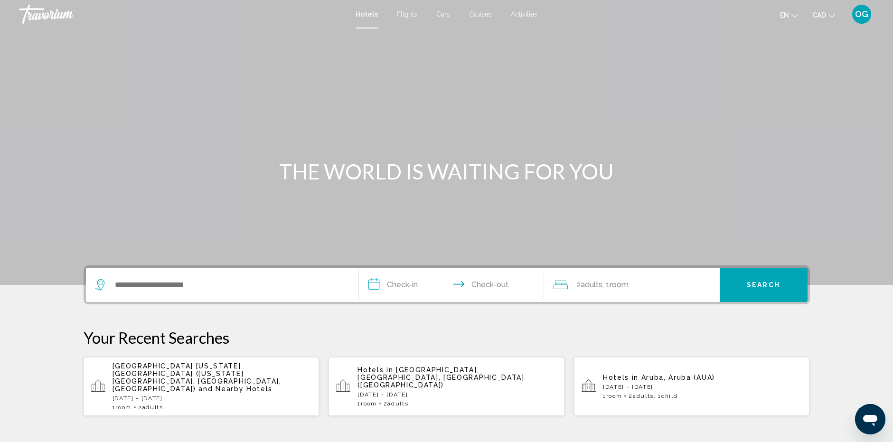
click at [864, 17] on span "OG" at bounding box center [861, 13] width 13 height 9
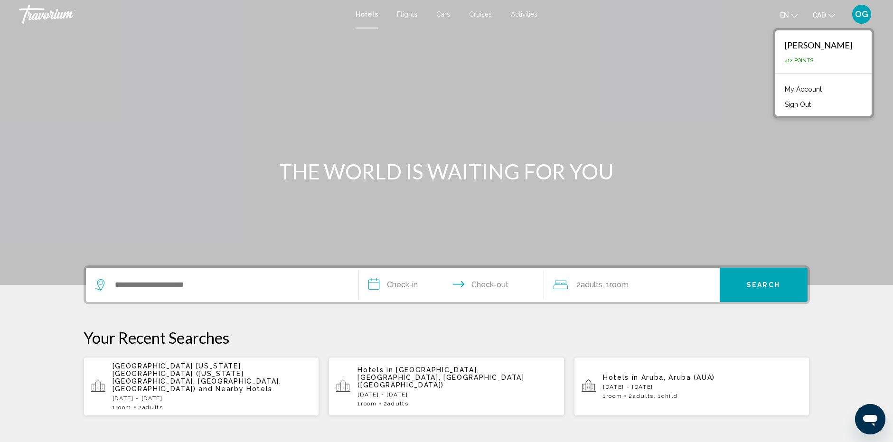
click at [816, 91] on link "My Account" at bounding box center [803, 89] width 47 height 12
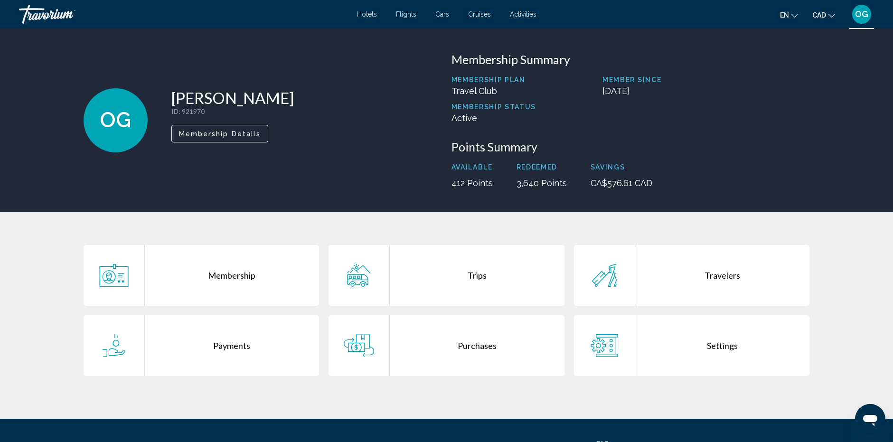
click at [440, 274] on div "Trips" at bounding box center [477, 275] width 175 height 61
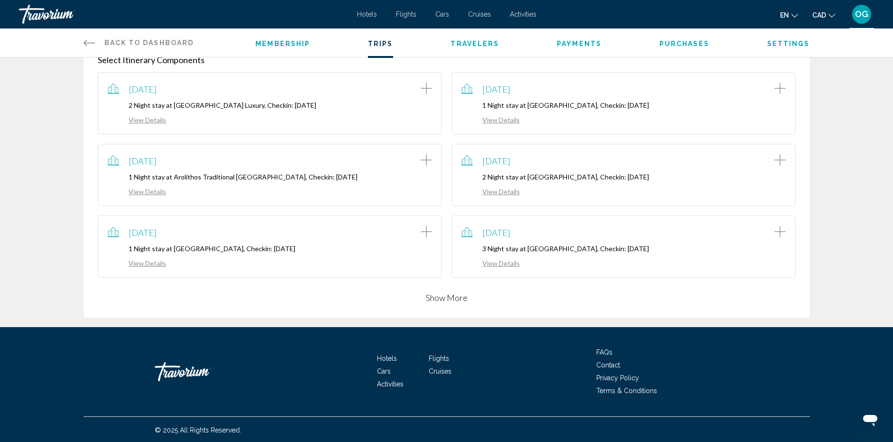
scroll to position [180, 0]
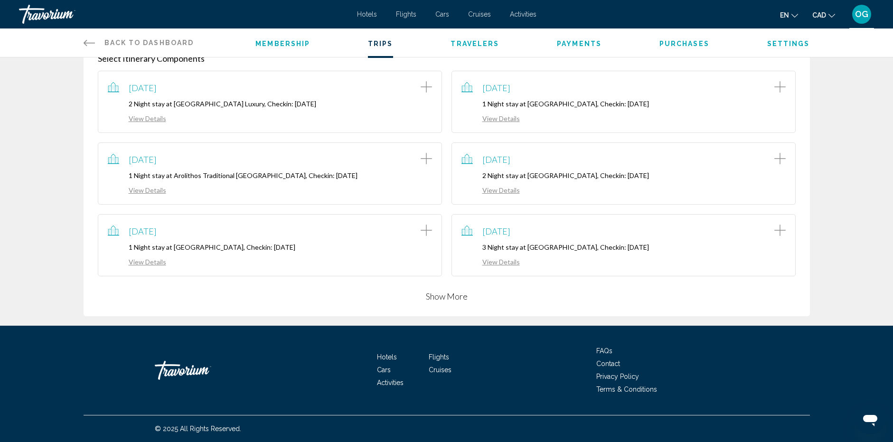
click at [452, 300] on button "Show More" at bounding box center [447, 296] width 42 height 11
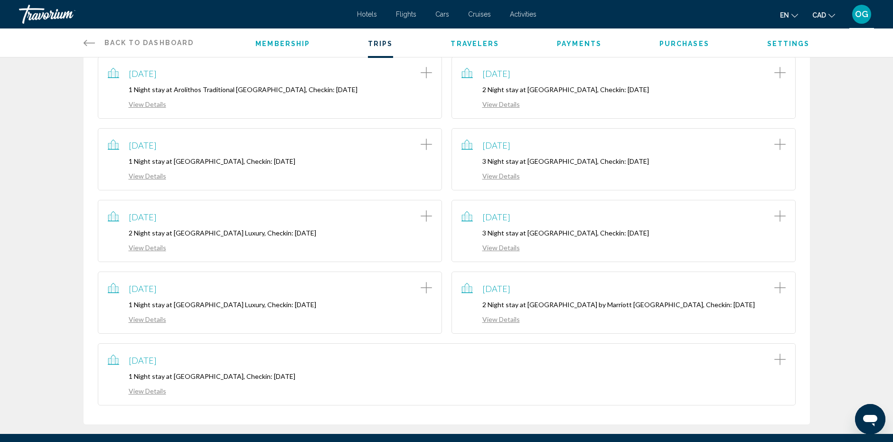
scroll to position [275, 0]
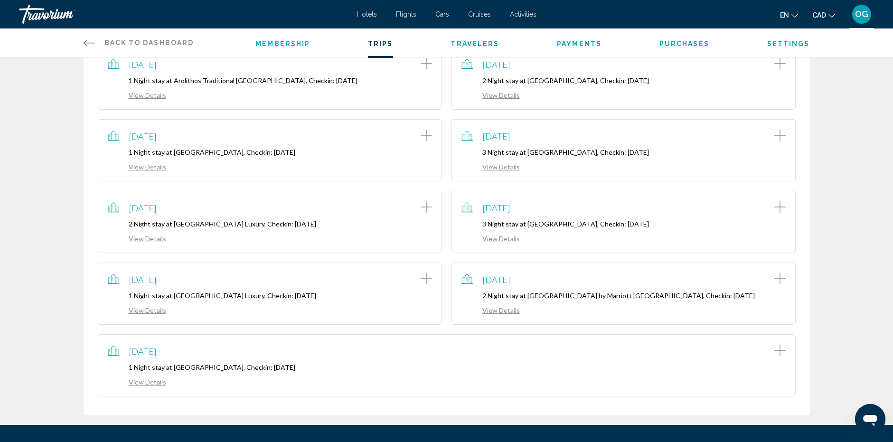
click at [147, 384] on link "View Details" at bounding box center [137, 382] width 58 height 8
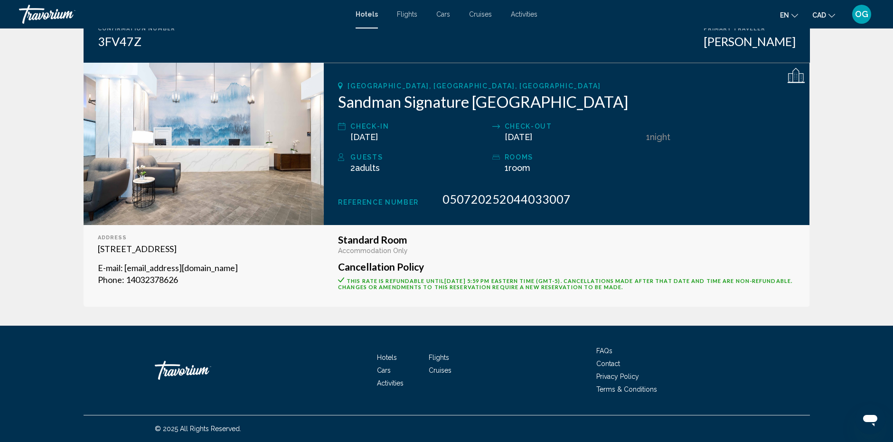
scroll to position [10, 0]
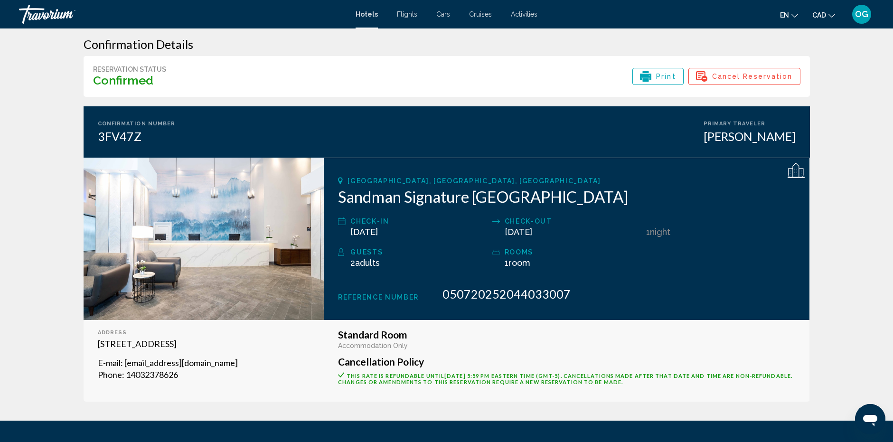
click at [761, 80] on span "Cancel Reservation" at bounding box center [752, 76] width 81 height 16
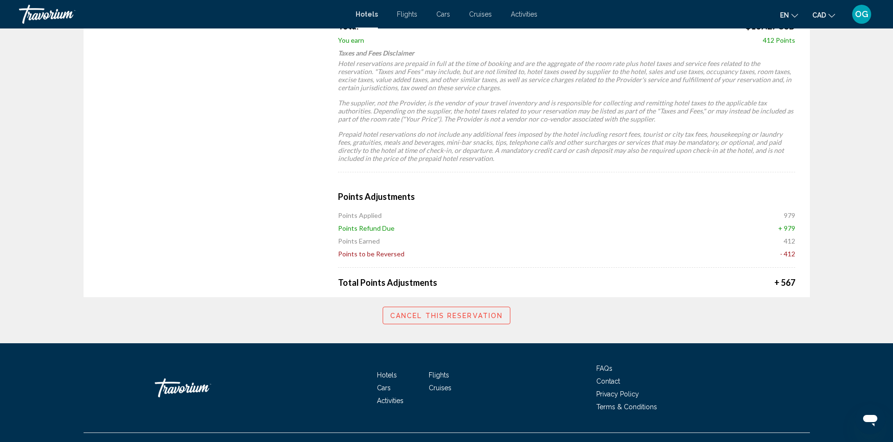
scroll to position [618, 0]
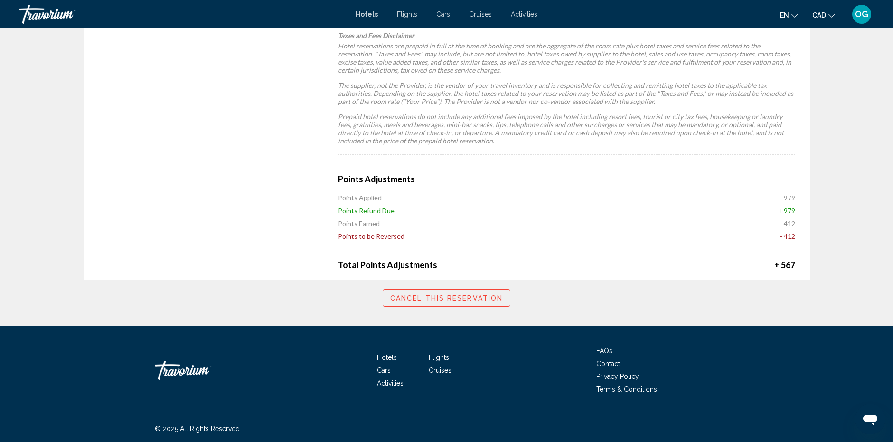
click at [461, 303] on button "Cancel this reservation" at bounding box center [447, 298] width 128 height 18
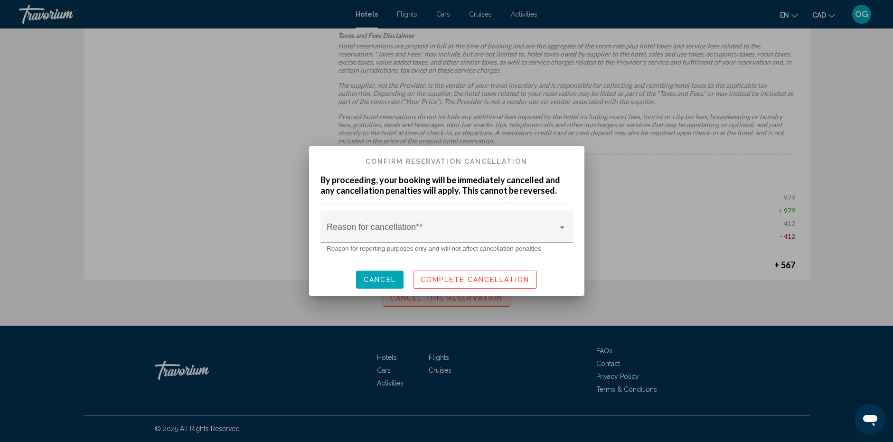
scroll to position [0, 0]
click at [559, 224] on div at bounding box center [562, 228] width 9 height 8
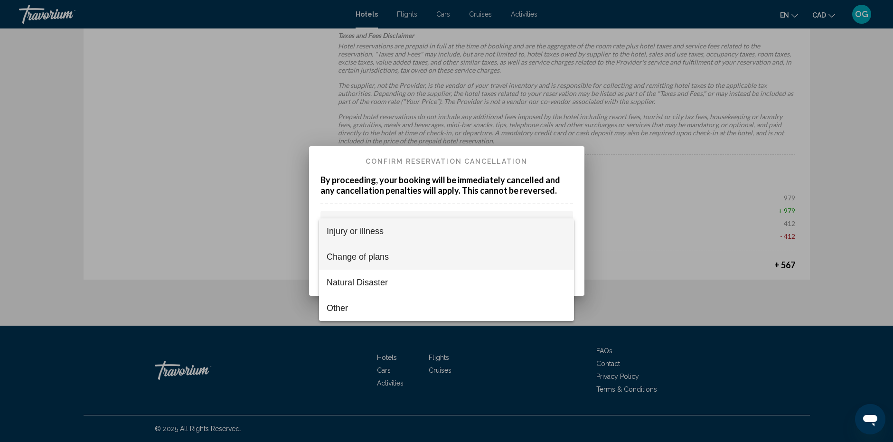
click at [400, 259] on span "Change of plans" at bounding box center [447, 257] width 240 height 26
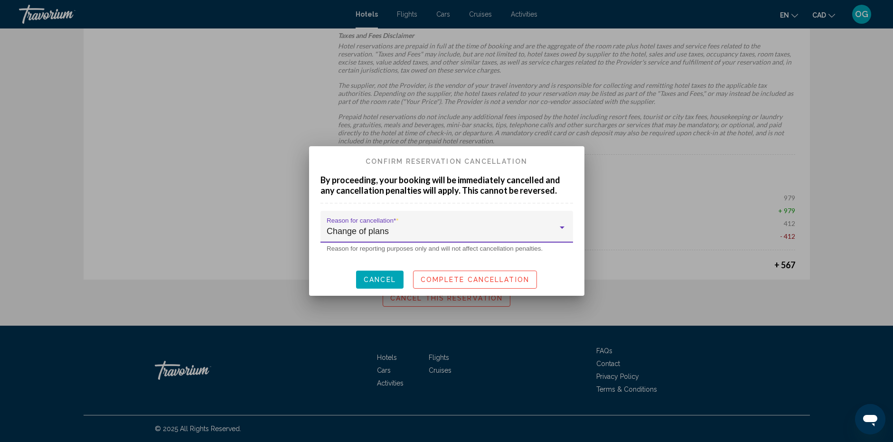
click at [482, 281] on span "Complete Cancellation" at bounding box center [475, 280] width 109 height 8
